Goal: Transaction & Acquisition: Purchase product/service

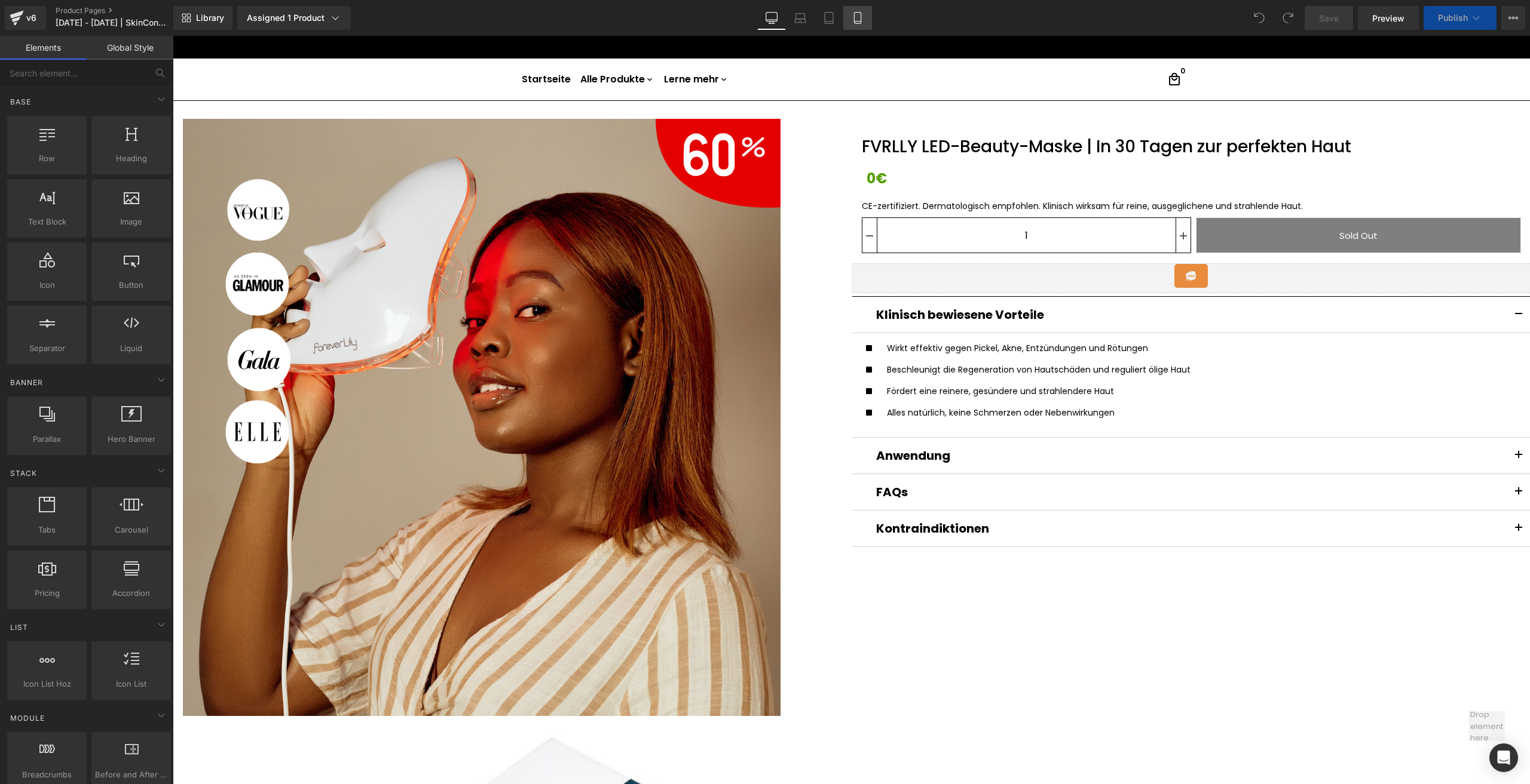
click at [852, 18] on icon at bounding box center [857, 17] width 12 height 12
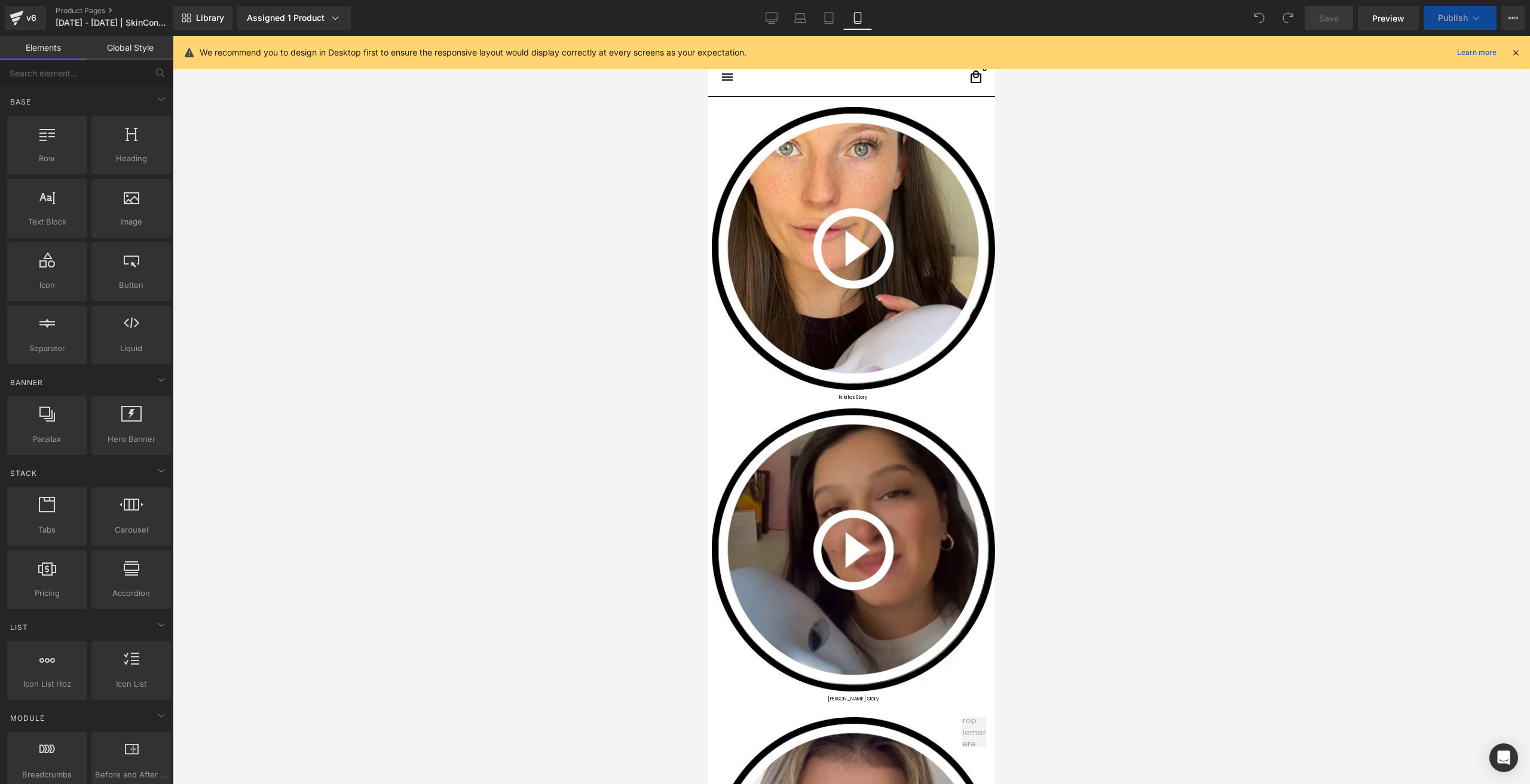
click at [852, 18] on icon at bounding box center [857, 17] width 12 height 12
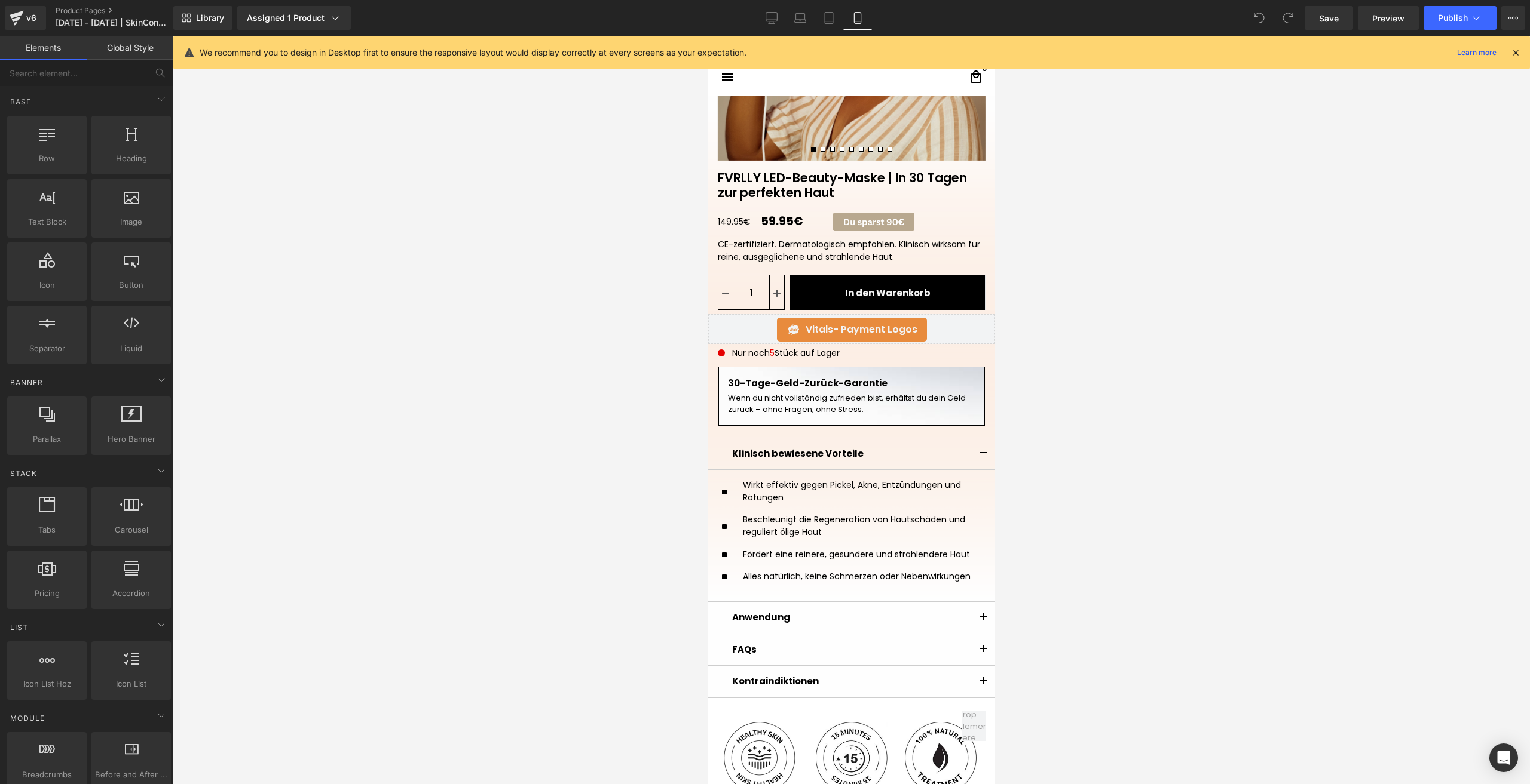
scroll to position [478, 0]
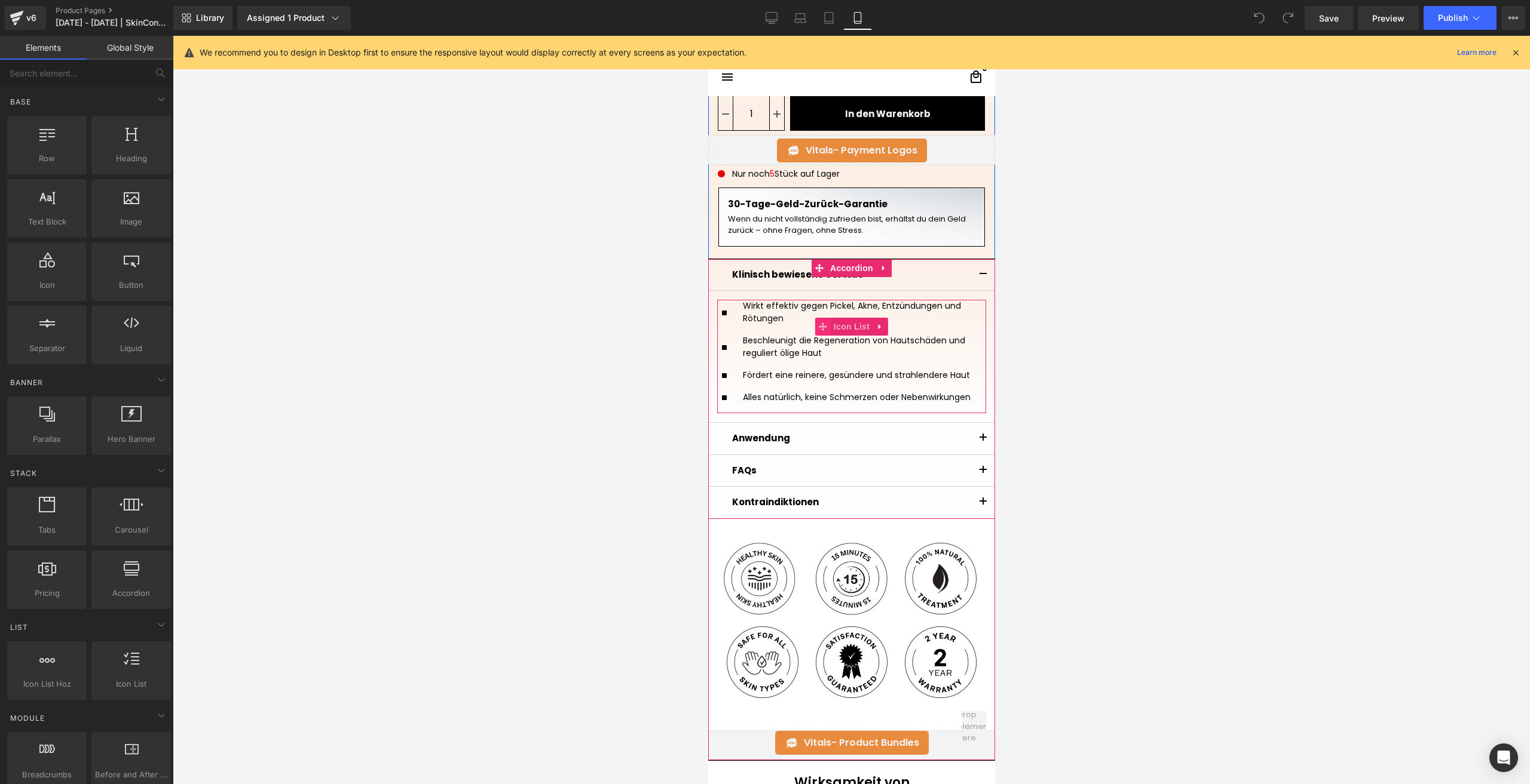
drag, startPoint x: 756, startPoint y: 329, endPoint x: 809, endPoint y: 334, distance: 53.2
click at [756, 329] on ul "Icon Wirkt effektiv gegen Pickel, Akne, Entzündungen und Rötungen Text Block Ic…" at bounding box center [851, 357] width 260 height 113
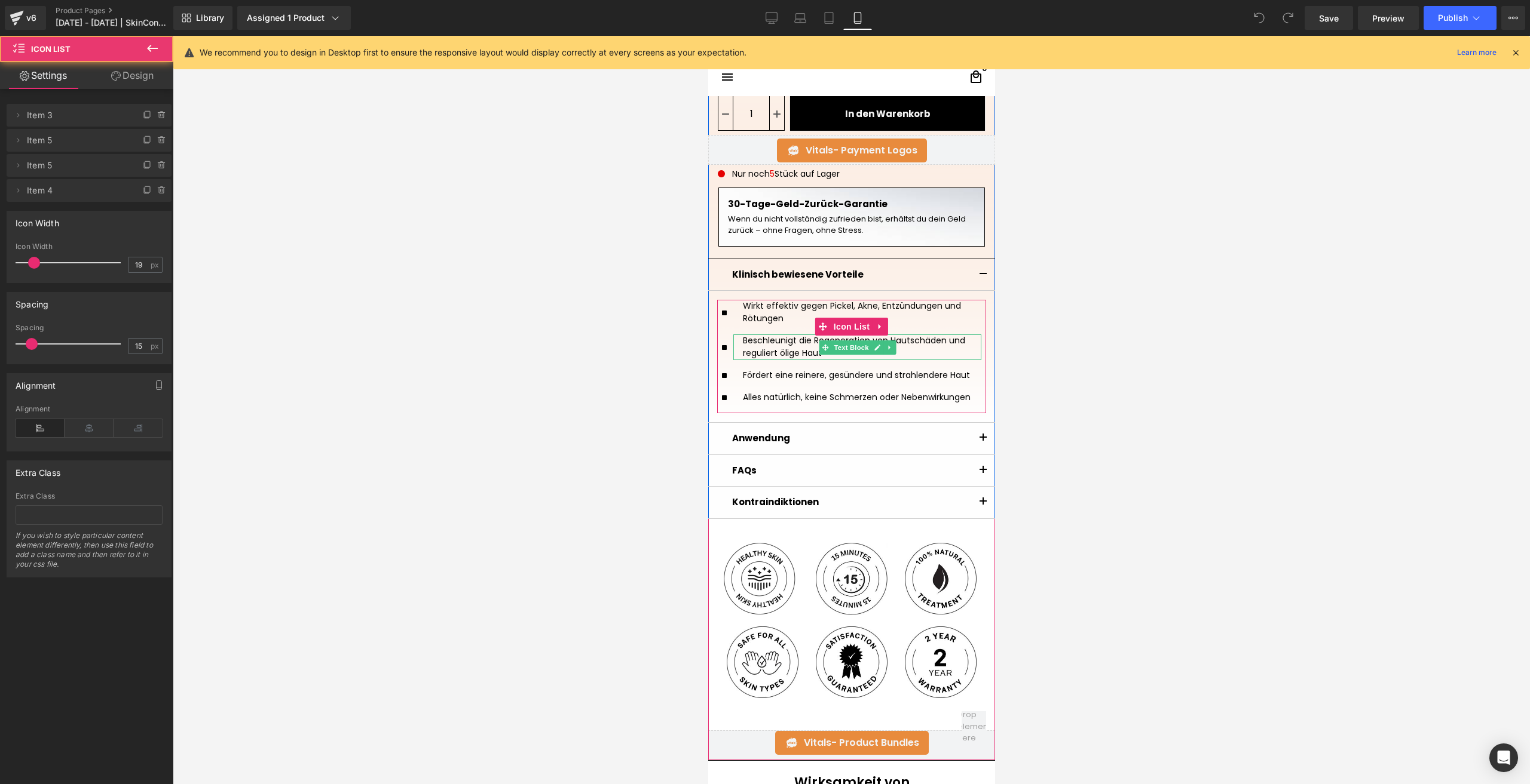
click at [952, 355] on div "Beschleunigt die Regeneration von Hautschäden und reguliert ölige Haut" at bounding box center [856, 347] width 248 height 26
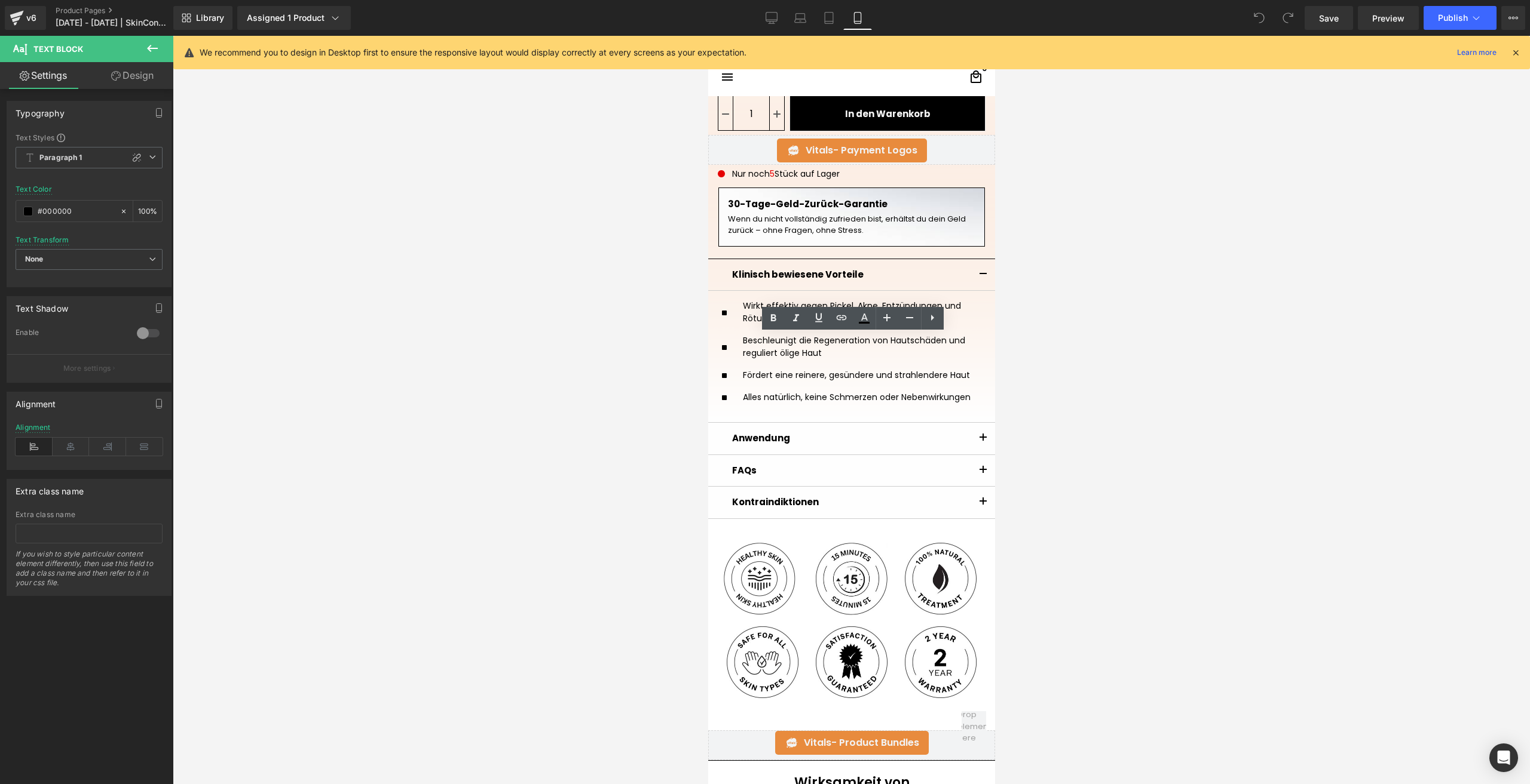
click at [1172, 388] on div at bounding box center [851, 410] width 1357 height 748
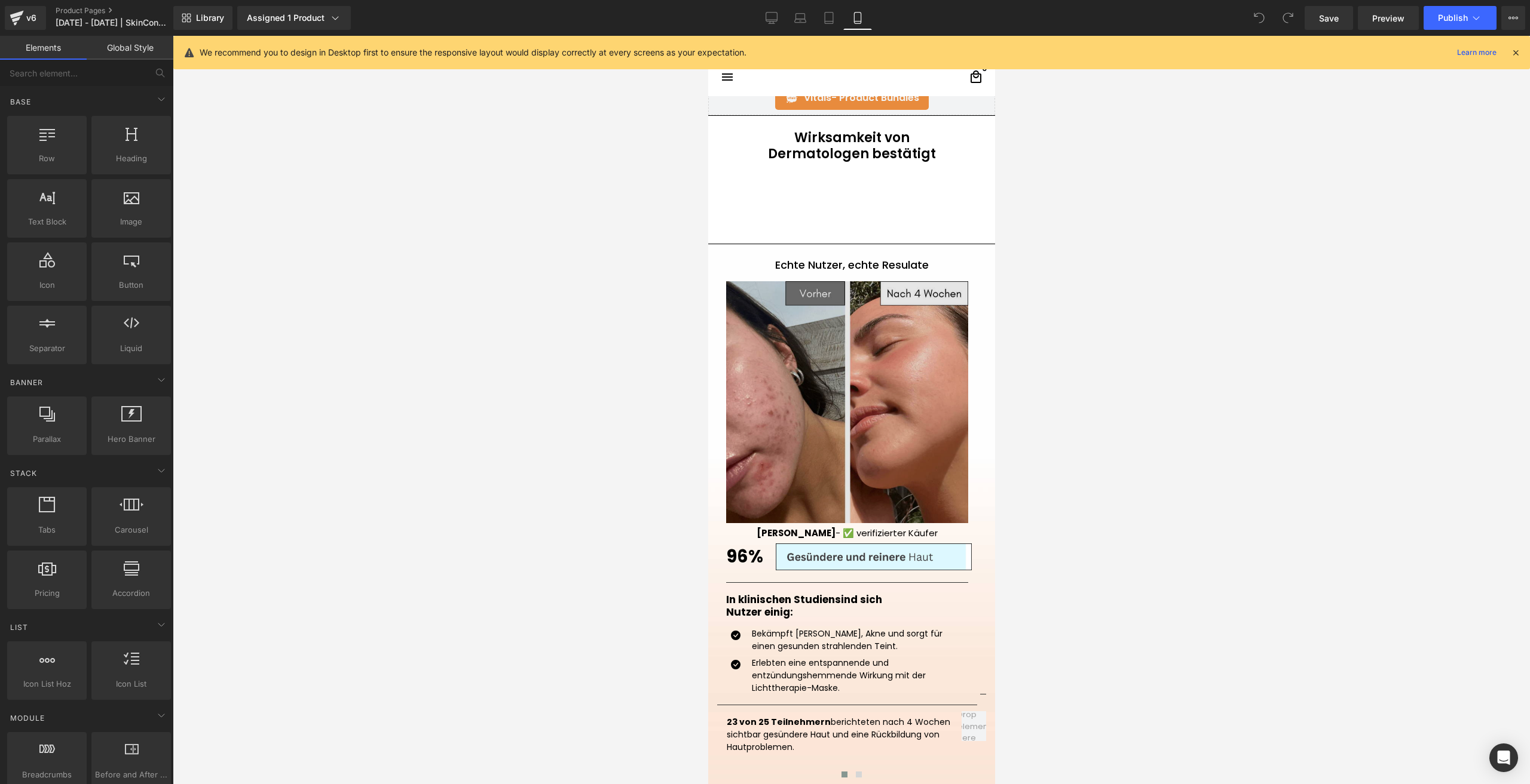
scroll to position [1195, 0]
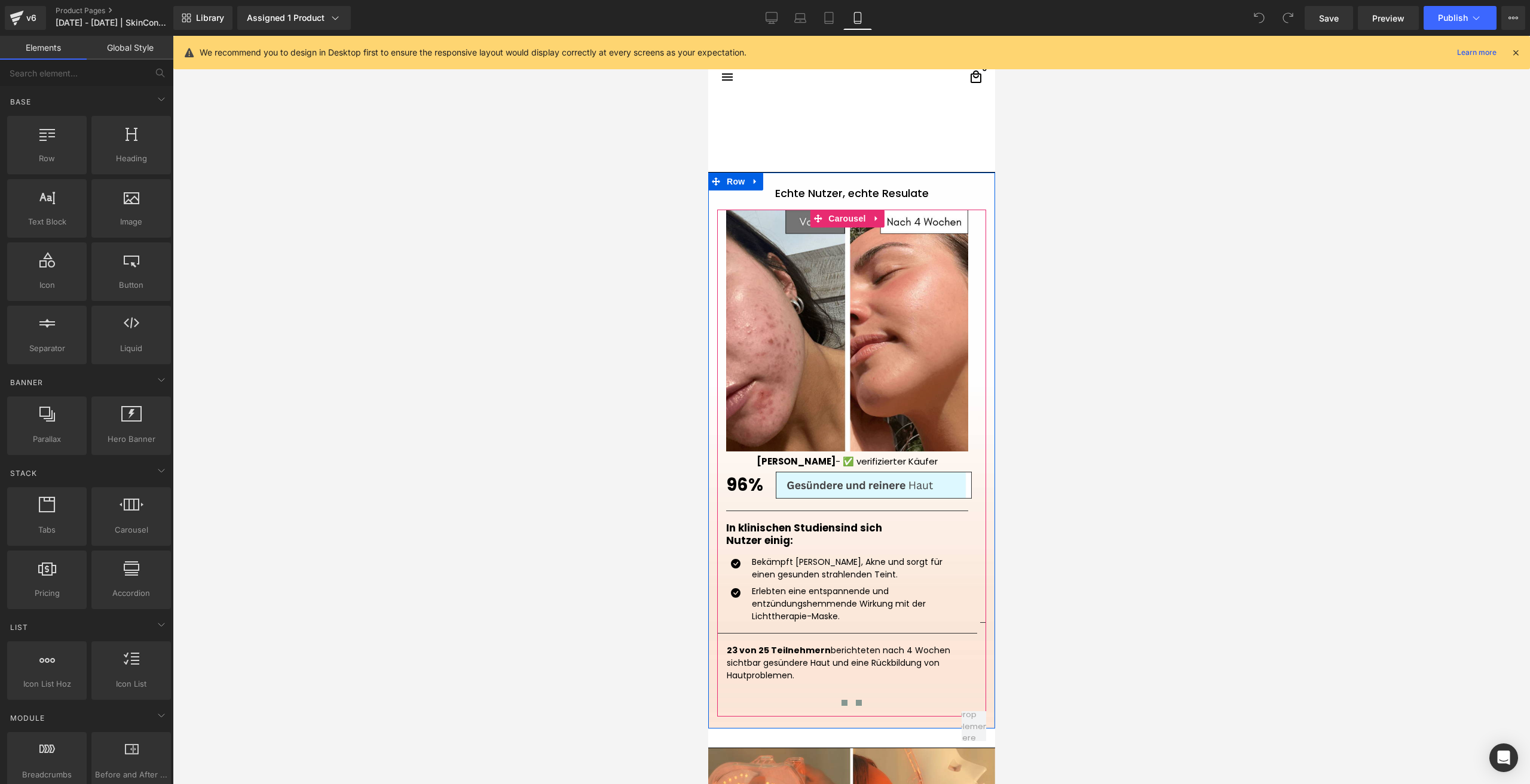
click at [855, 700] on span at bounding box center [858, 703] width 6 height 6
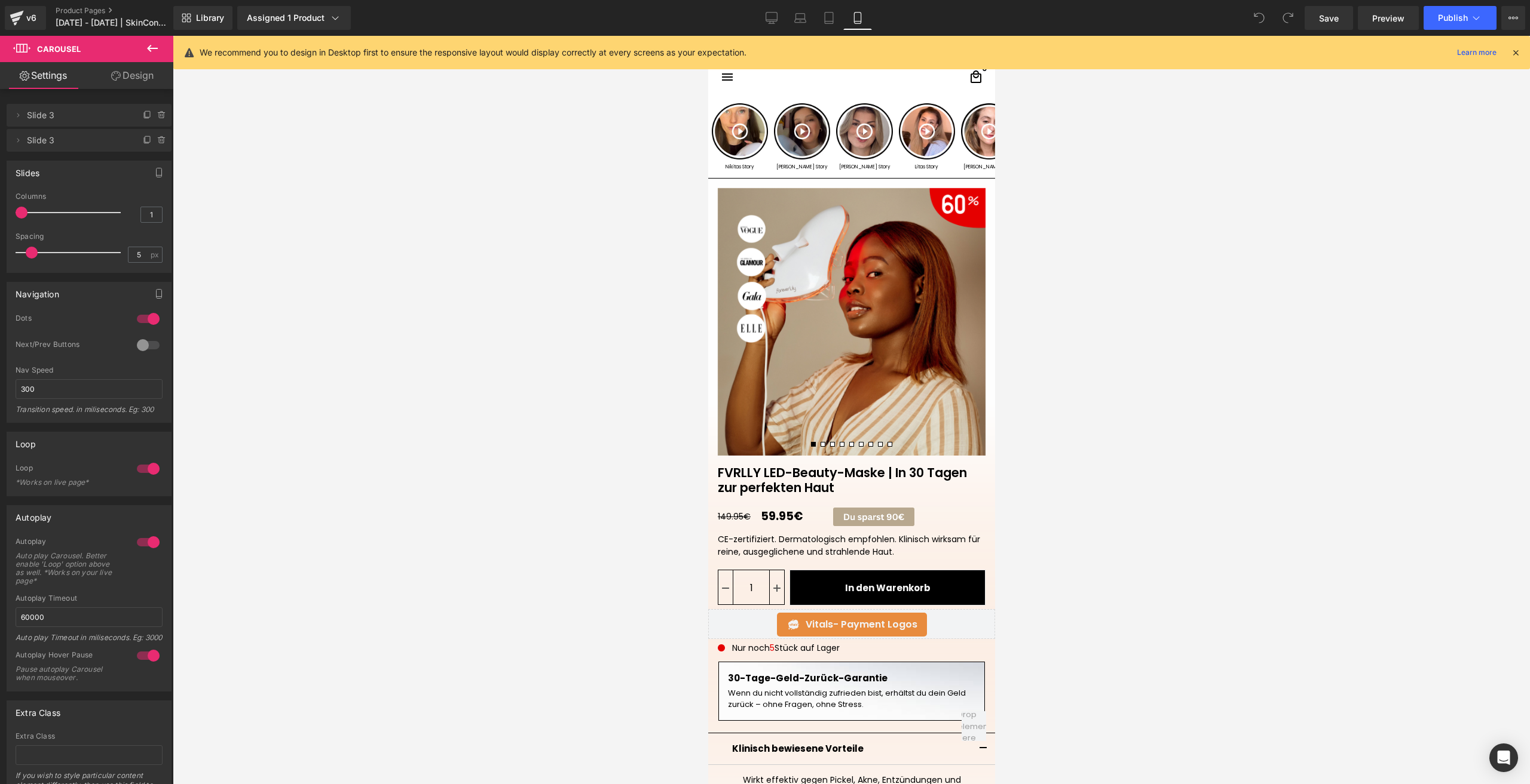
scroll to position [0, 0]
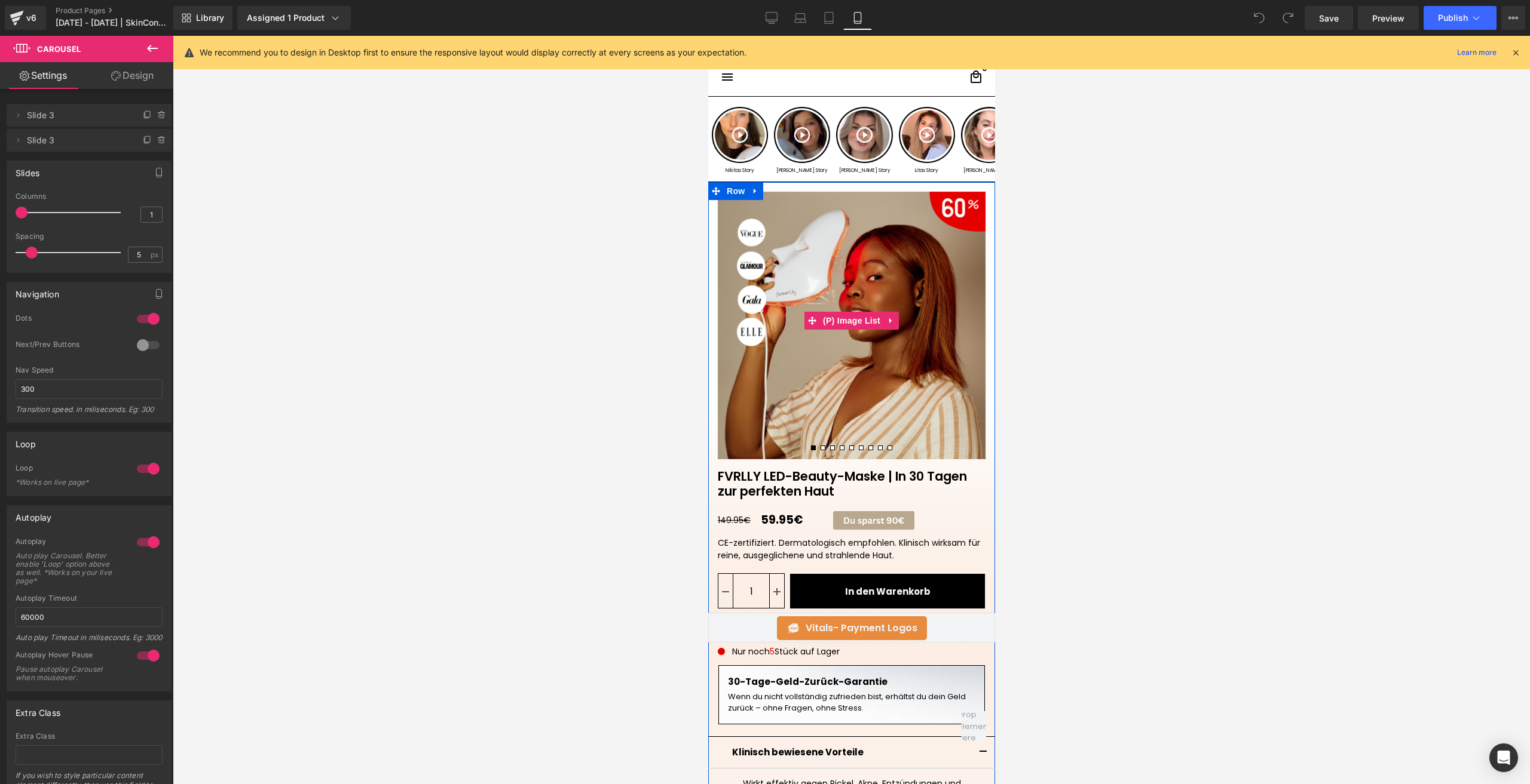
click at [821, 448] on button at bounding box center [822, 448] width 10 height 10
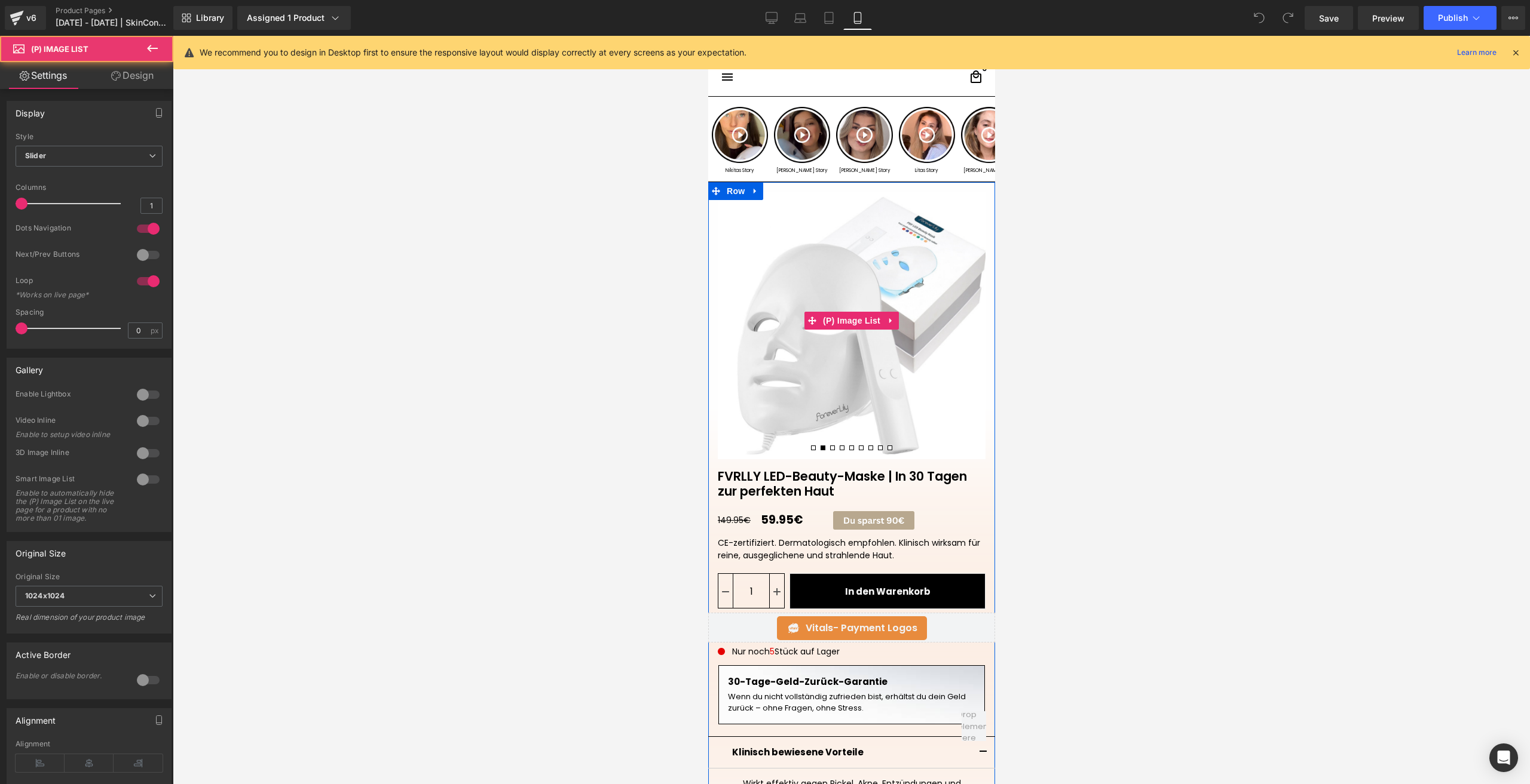
click at [830, 448] on span at bounding box center [832, 448] width 5 height 5
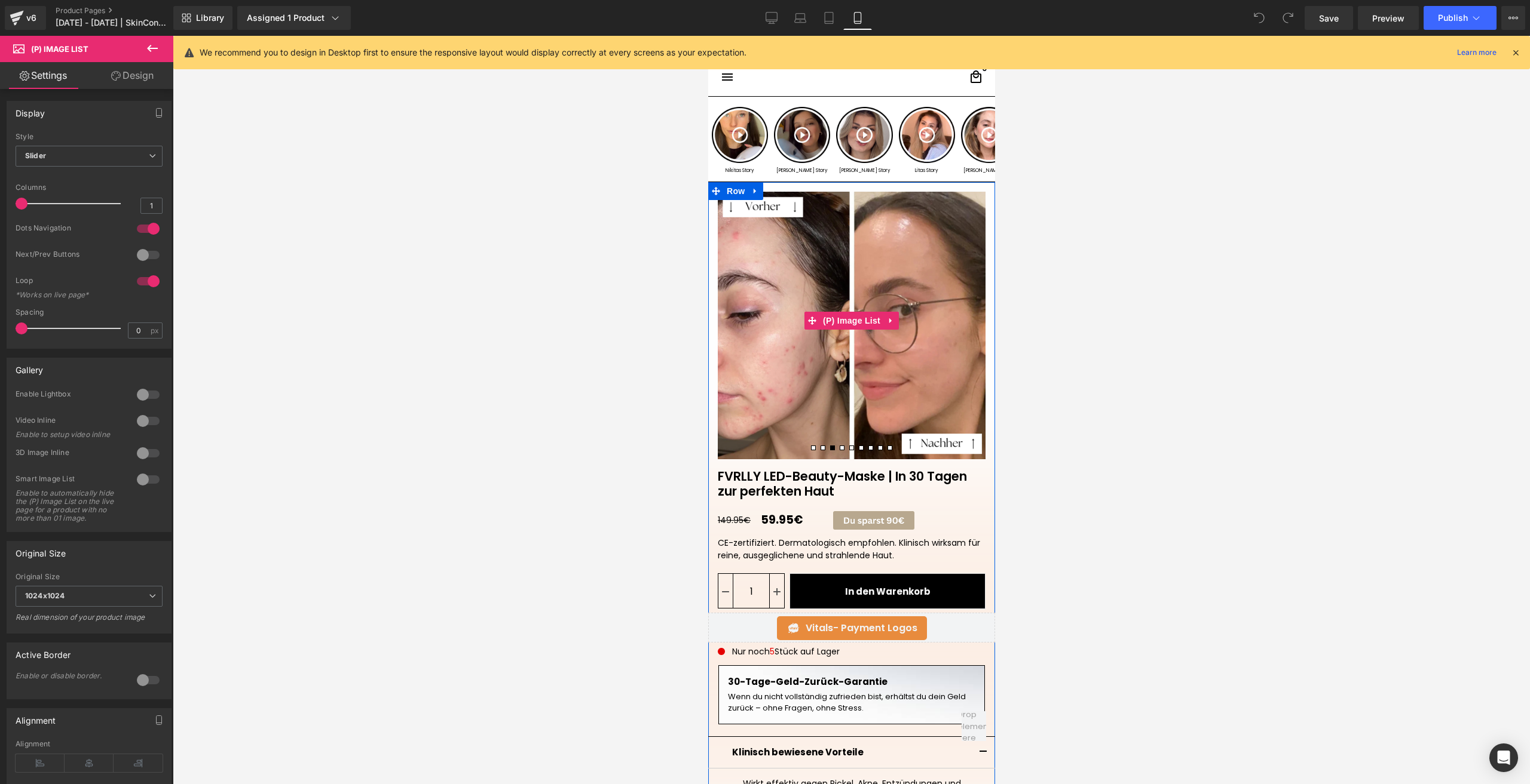
click at [810, 448] on span at bounding box center [812, 448] width 5 height 5
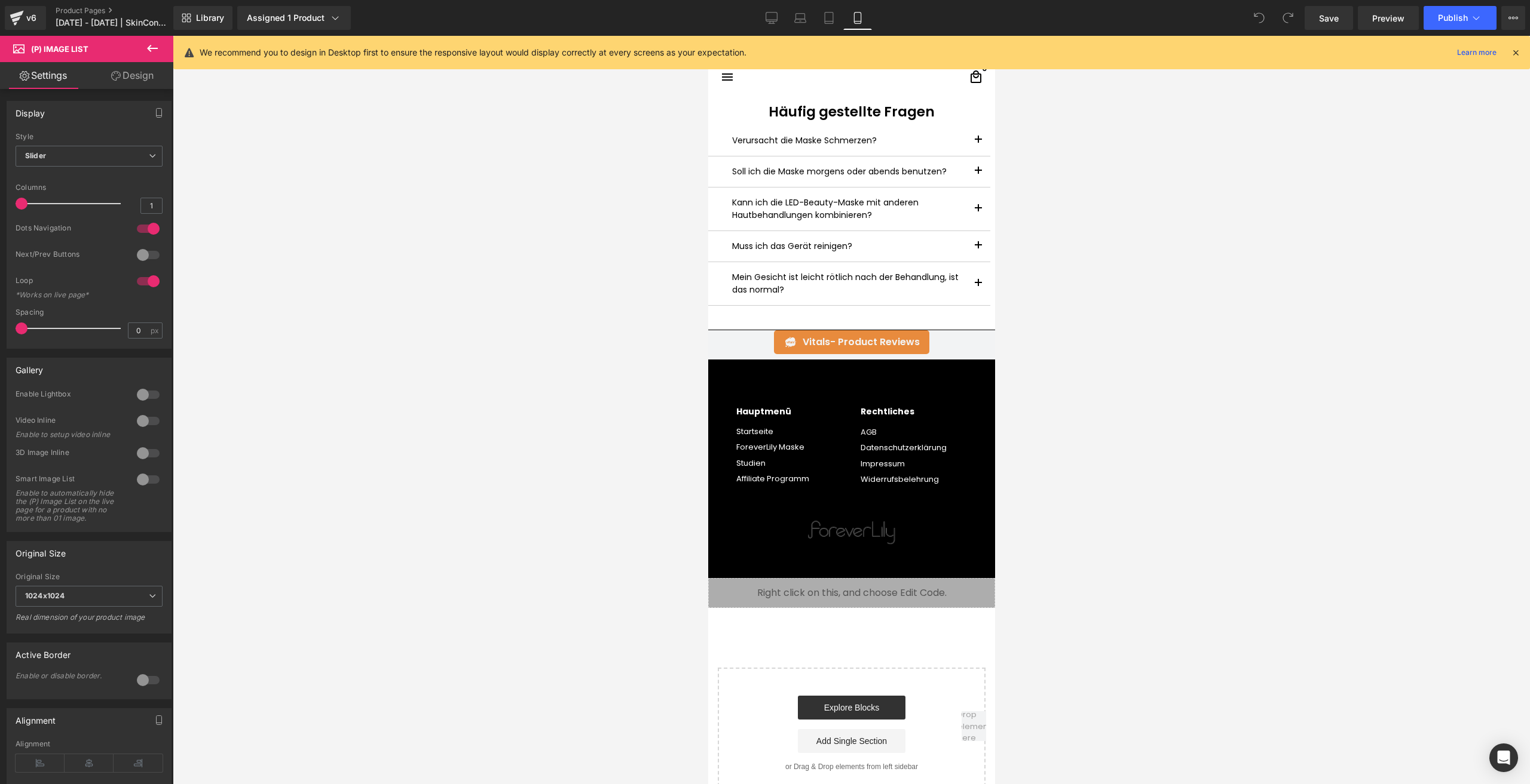
scroll to position [3405, 0]
